Goal: Task Accomplishment & Management: Manage account settings

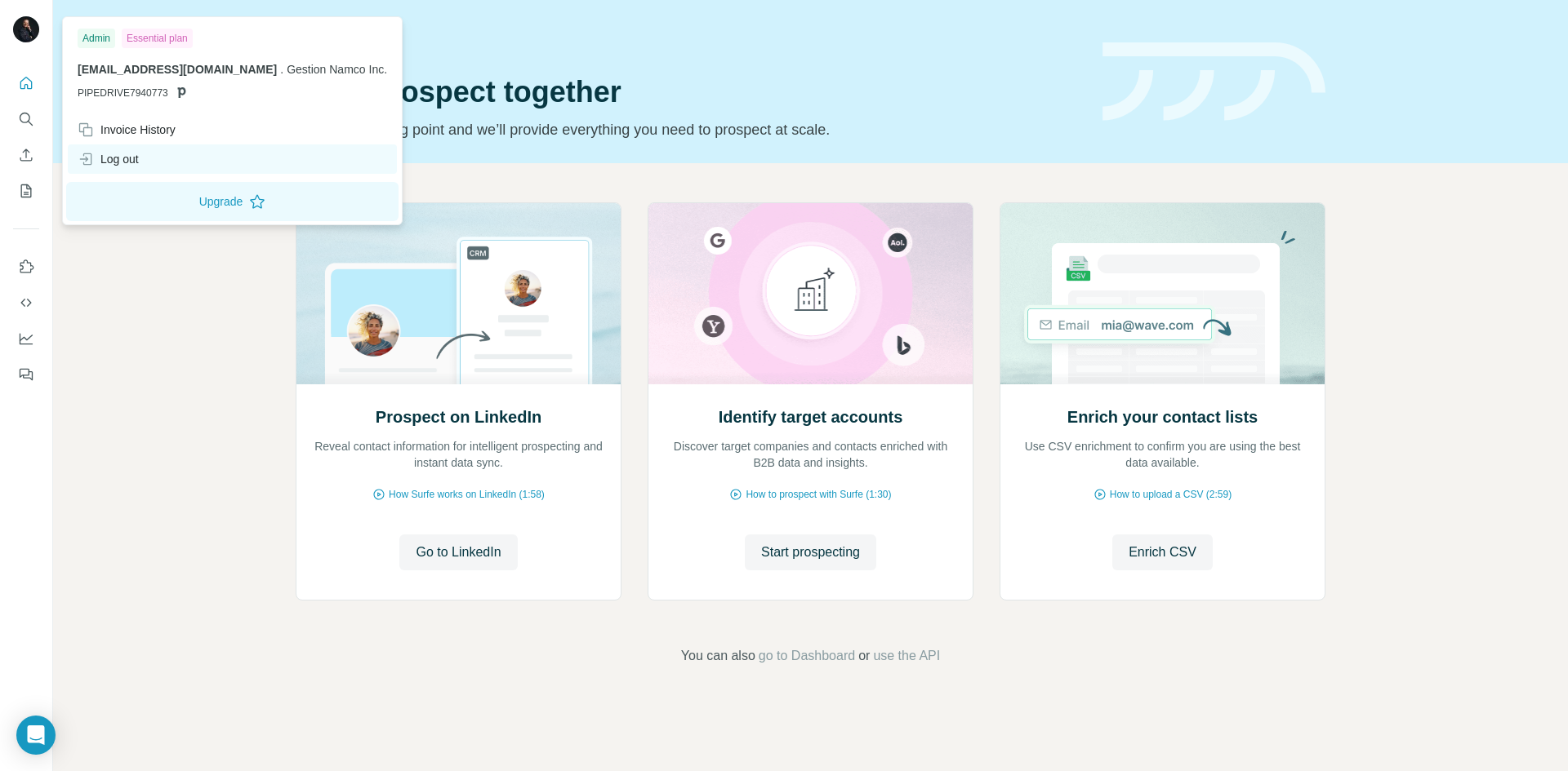
click at [127, 156] on div "Log out" at bounding box center [107, 159] width 61 height 16
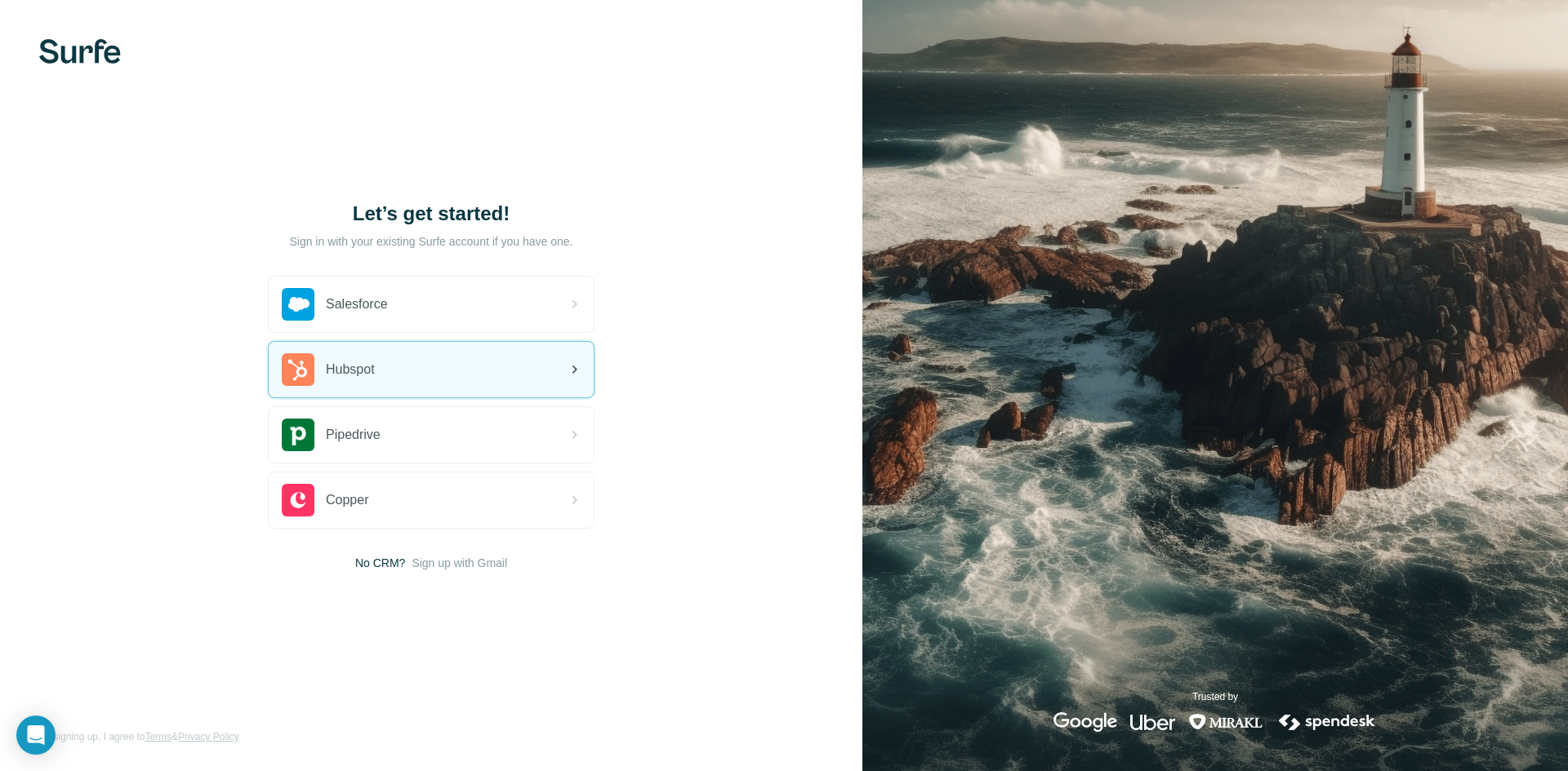
click at [396, 361] on div "Hubspot" at bounding box center [432, 369] width 325 height 55
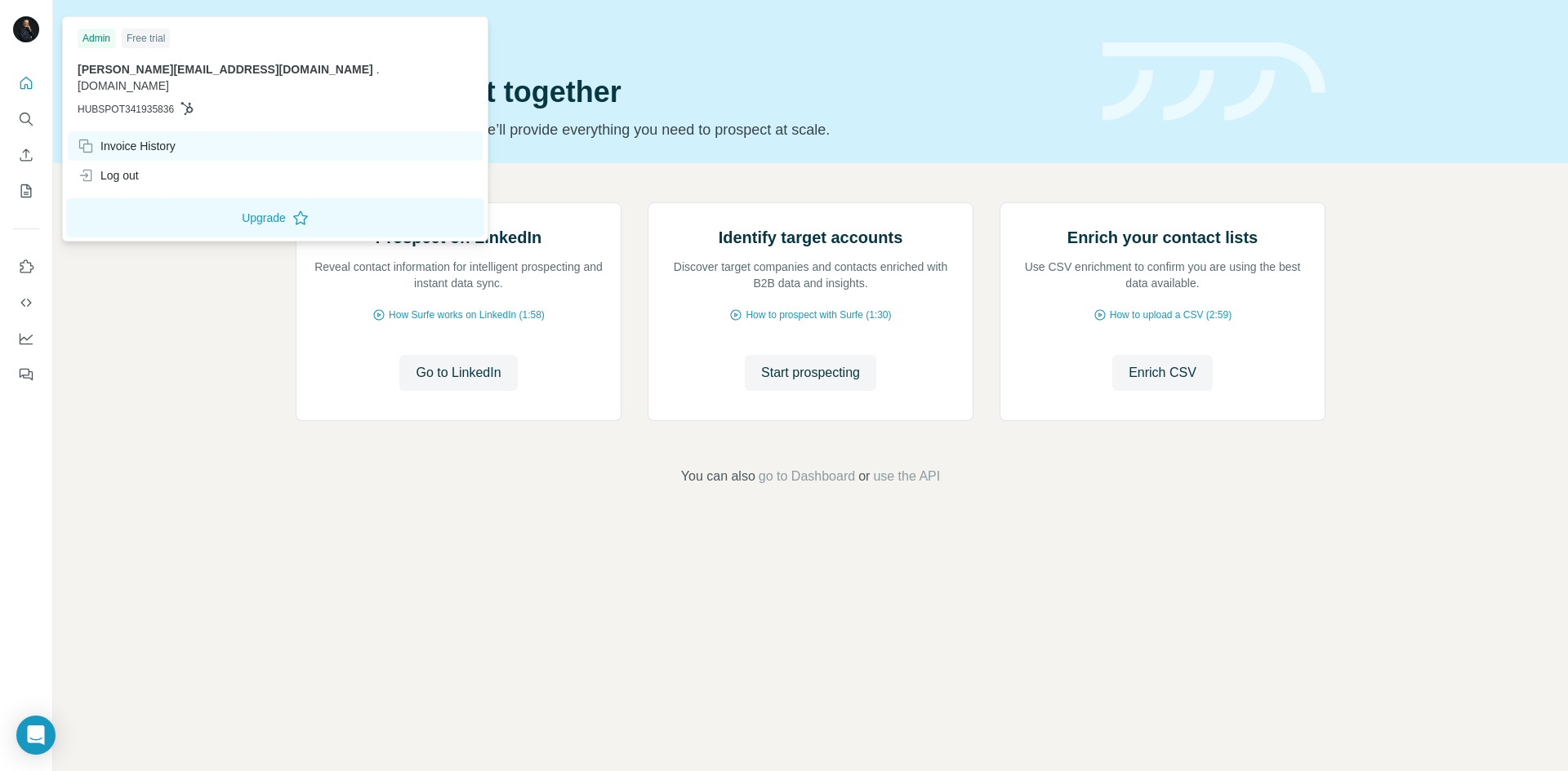
click at [136, 138] on div "Invoice History" at bounding box center [126, 146] width 98 height 16
click at [134, 132] on div "Invoice History" at bounding box center [275, 146] width 415 height 29
click at [147, 138] on div "Invoice History" at bounding box center [126, 146] width 98 height 16
click at [112, 138] on div "Invoice History" at bounding box center [126, 146] width 98 height 16
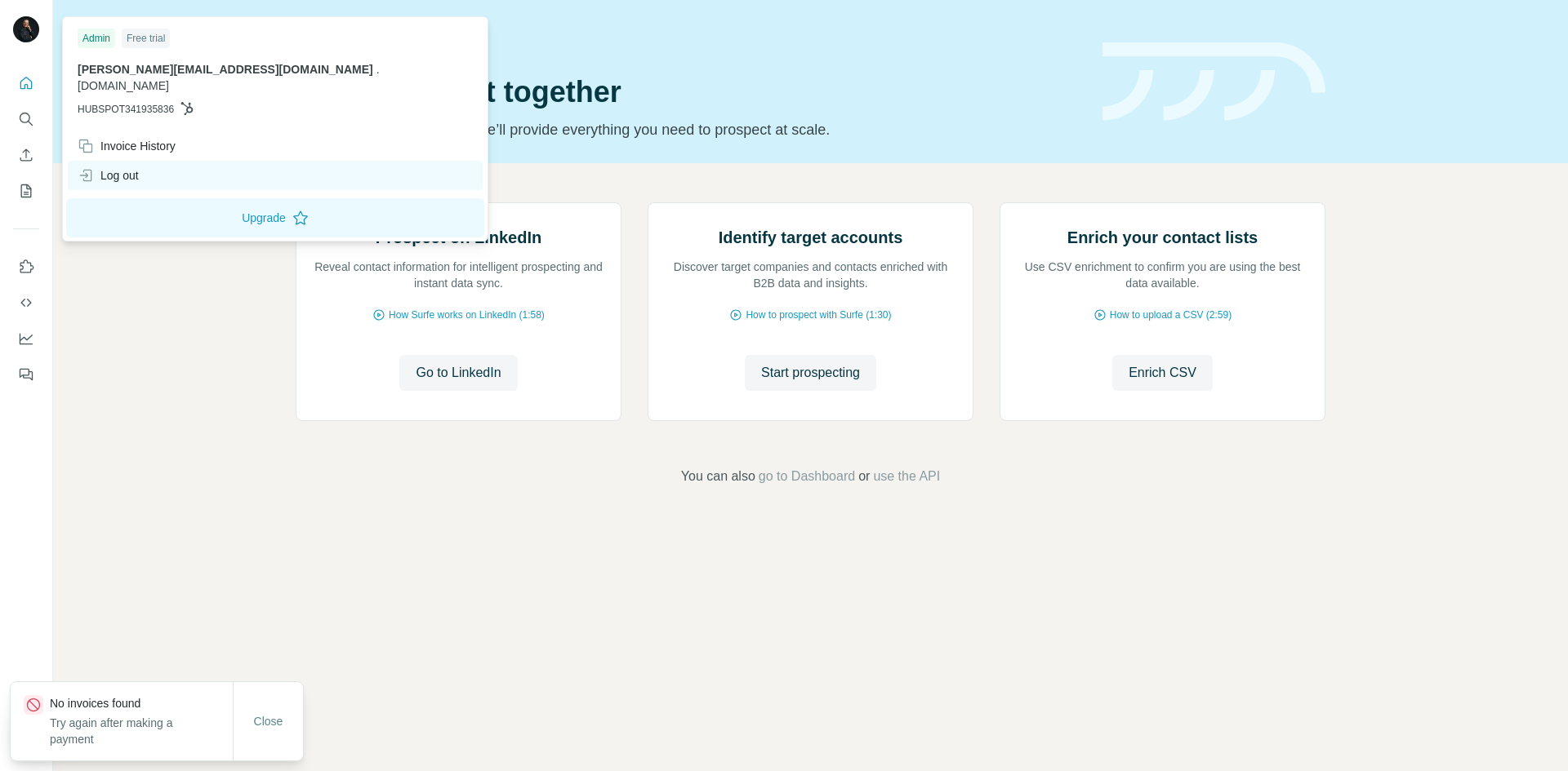
click at [138, 167] on div "Log out" at bounding box center [107, 175] width 61 height 16
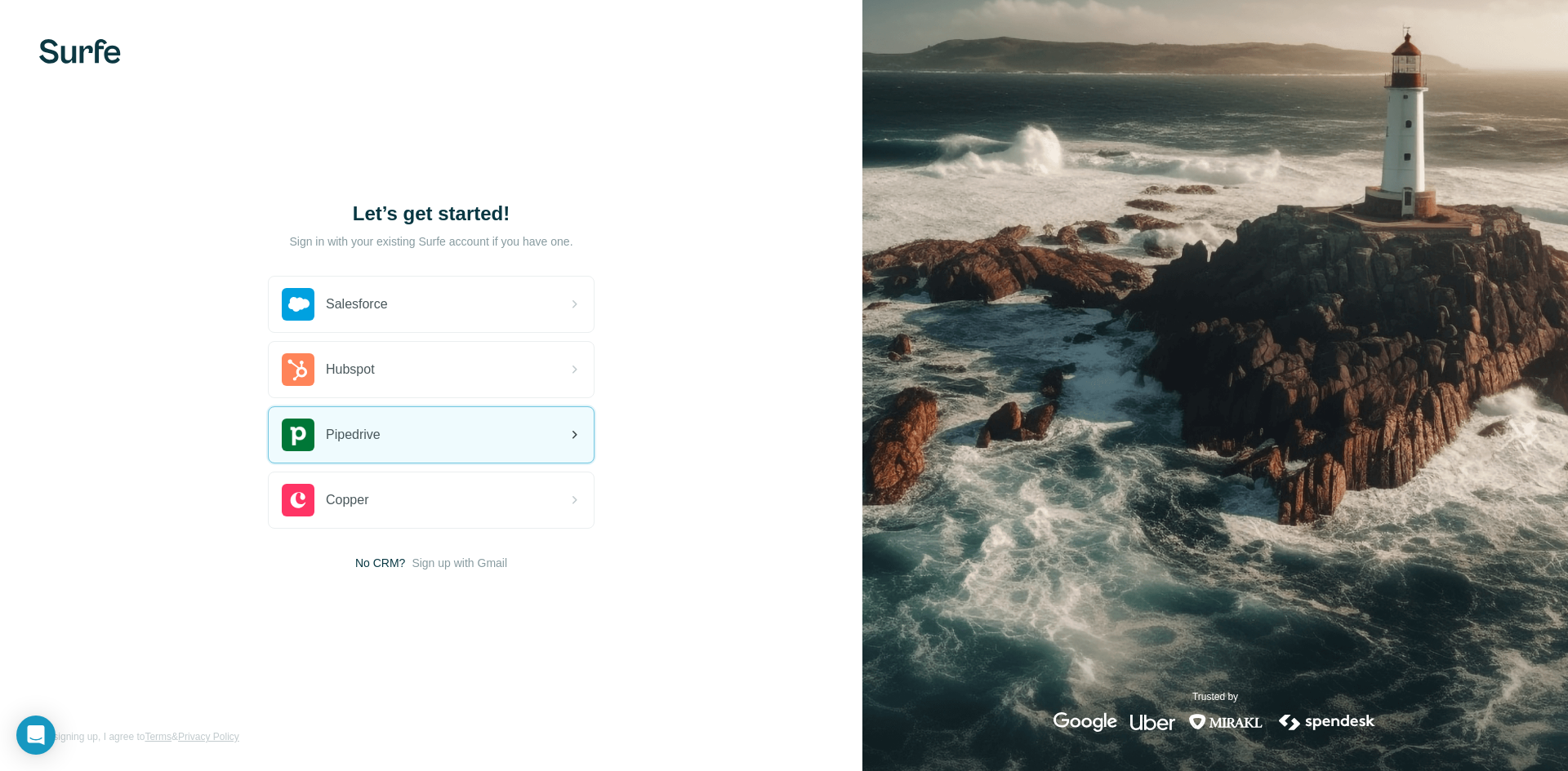
click at [378, 433] on span "Pipedrive" at bounding box center [353, 434] width 55 height 19
